Goal: Task Accomplishment & Management: Complete application form

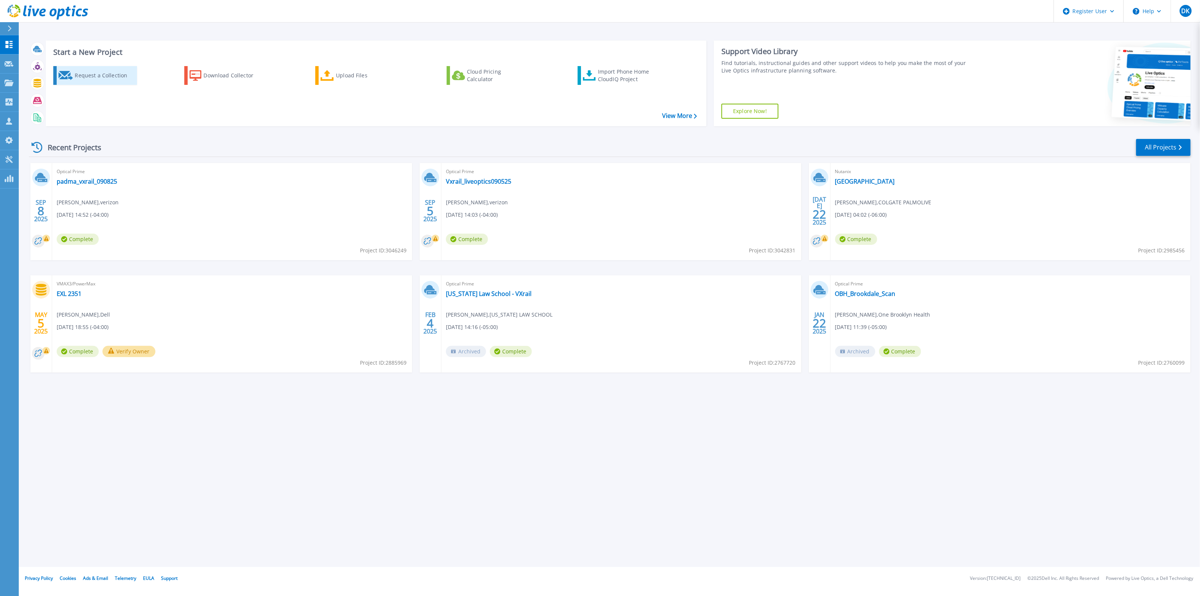
click at [87, 77] on div "Request a Collection" at bounding box center [105, 75] width 60 height 15
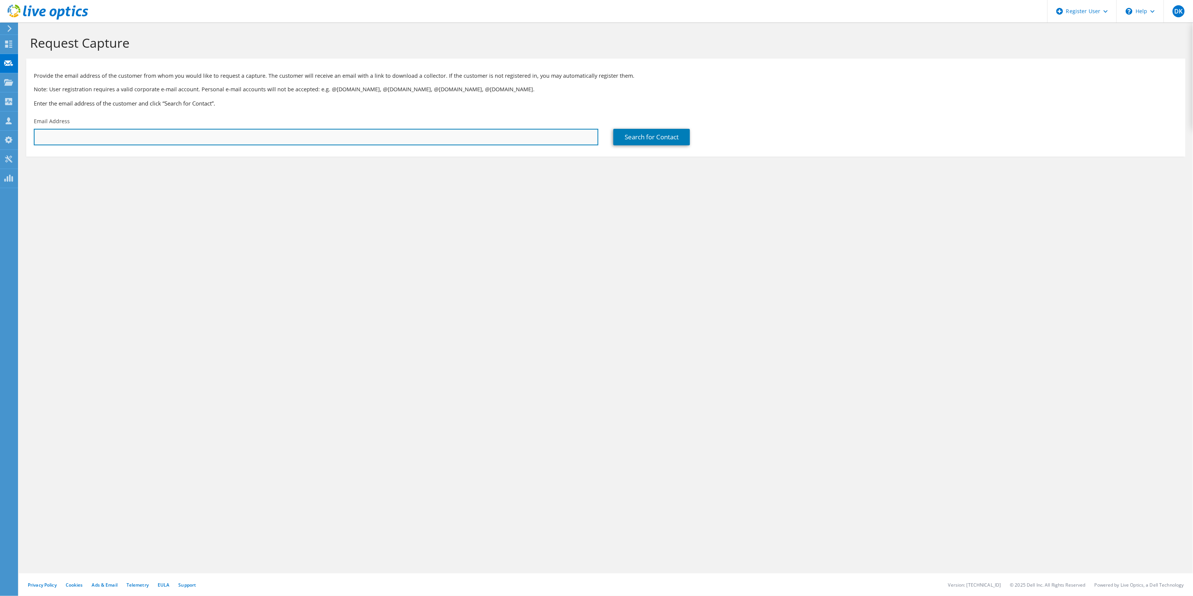
click at [198, 141] on input "text" at bounding box center [316, 137] width 564 height 17
paste input "[EMAIL_ADDRESS][DOMAIN_NAME]"
type input "[EMAIL_ADDRESS][DOMAIN_NAME]"
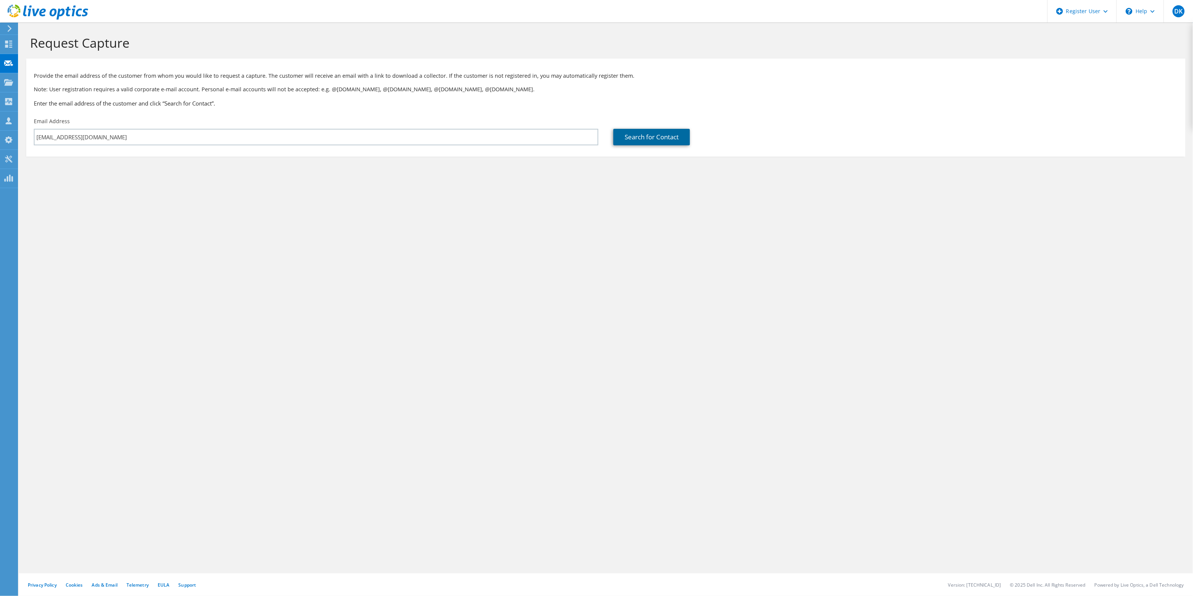
click at [638, 137] on link "Search for Contact" at bounding box center [651, 137] width 77 height 17
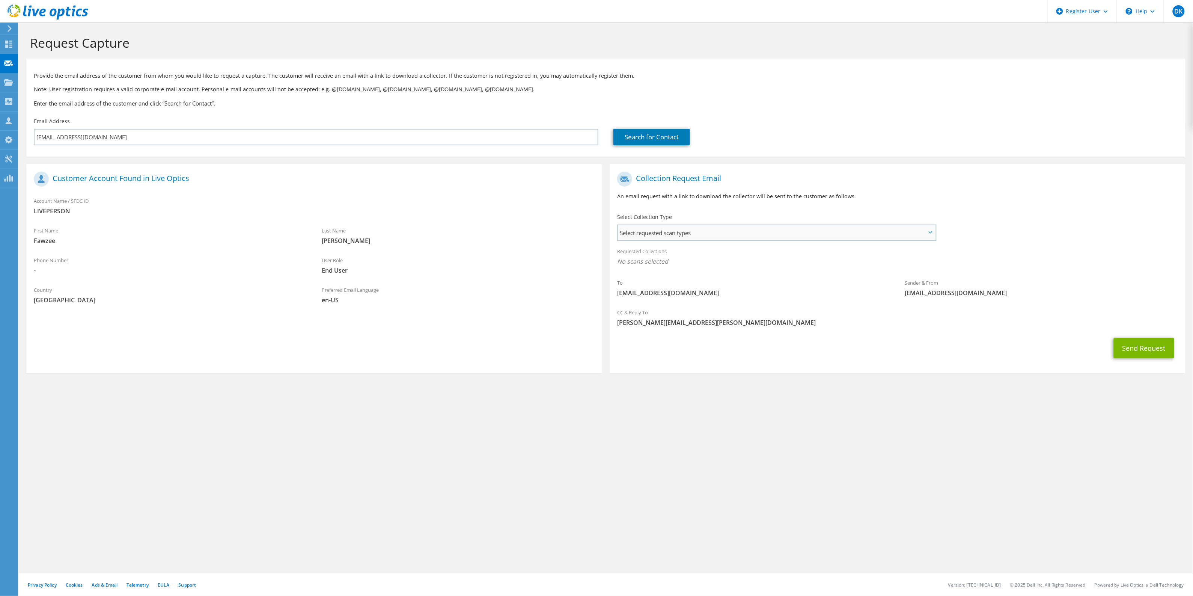
click at [900, 232] on span "Select requested scan types" at bounding box center [777, 232] width 318 height 15
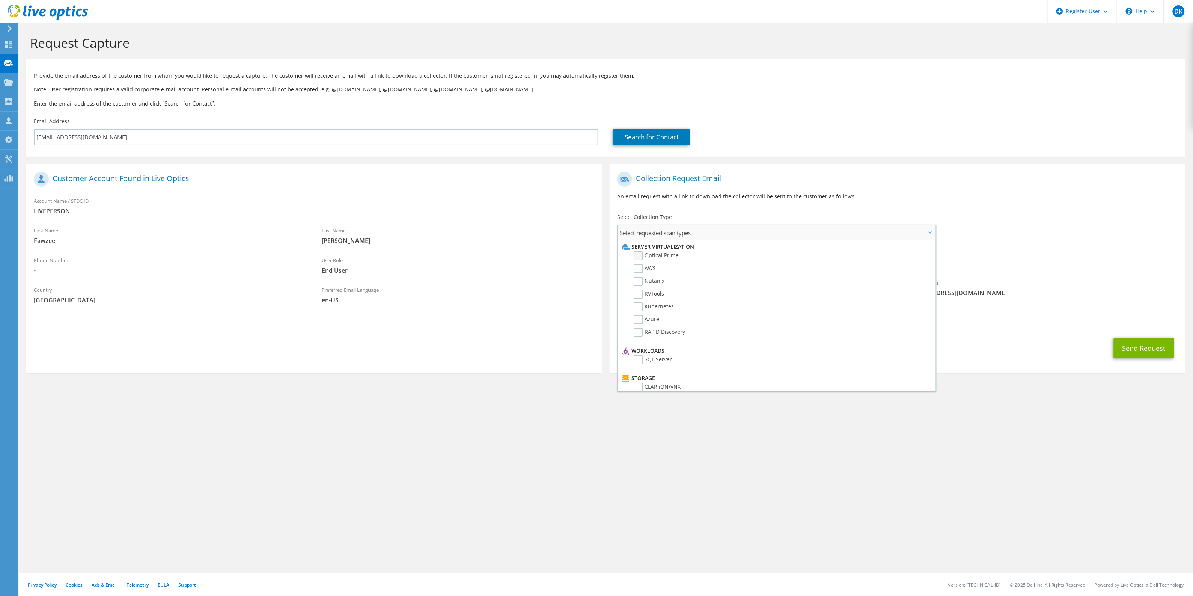
click at [661, 255] on label "Optical Prime" at bounding box center [656, 255] width 45 height 9
click at [0, 0] on input "Optical Prime" at bounding box center [0, 0] width 0 height 0
click at [1128, 351] on button "Send Request" at bounding box center [1144, 350] width 60 height 20
